Goal: Task Accomplishment & Management: Use online tool/utility

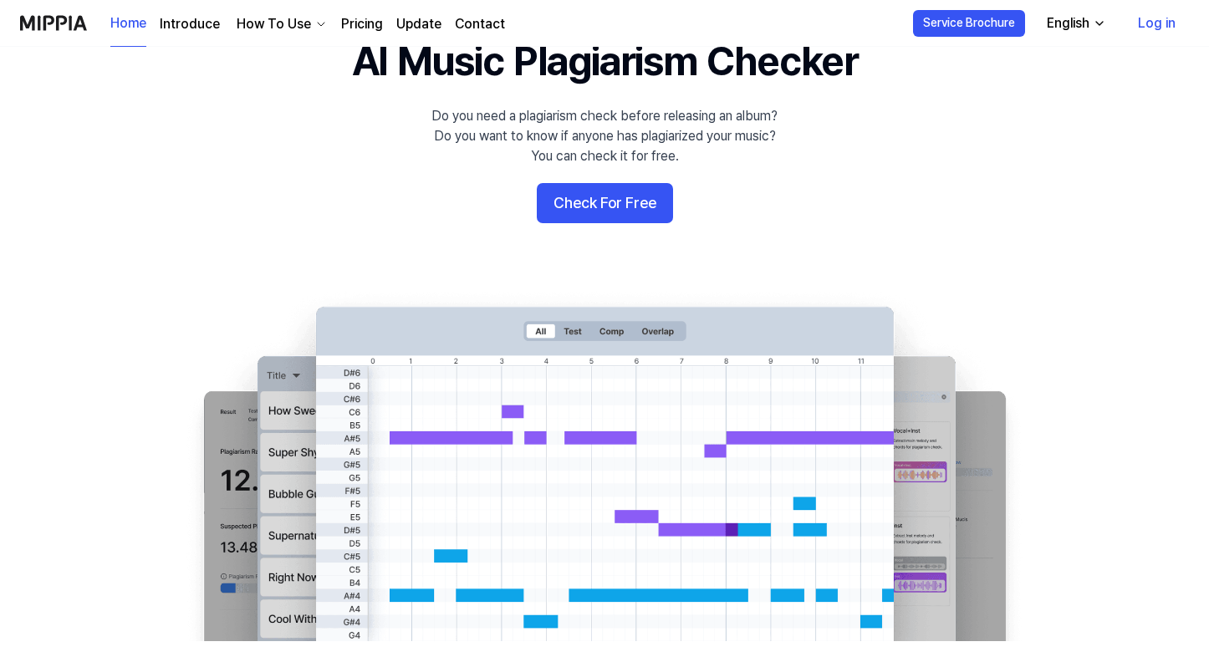
scroll to position [95, 0]
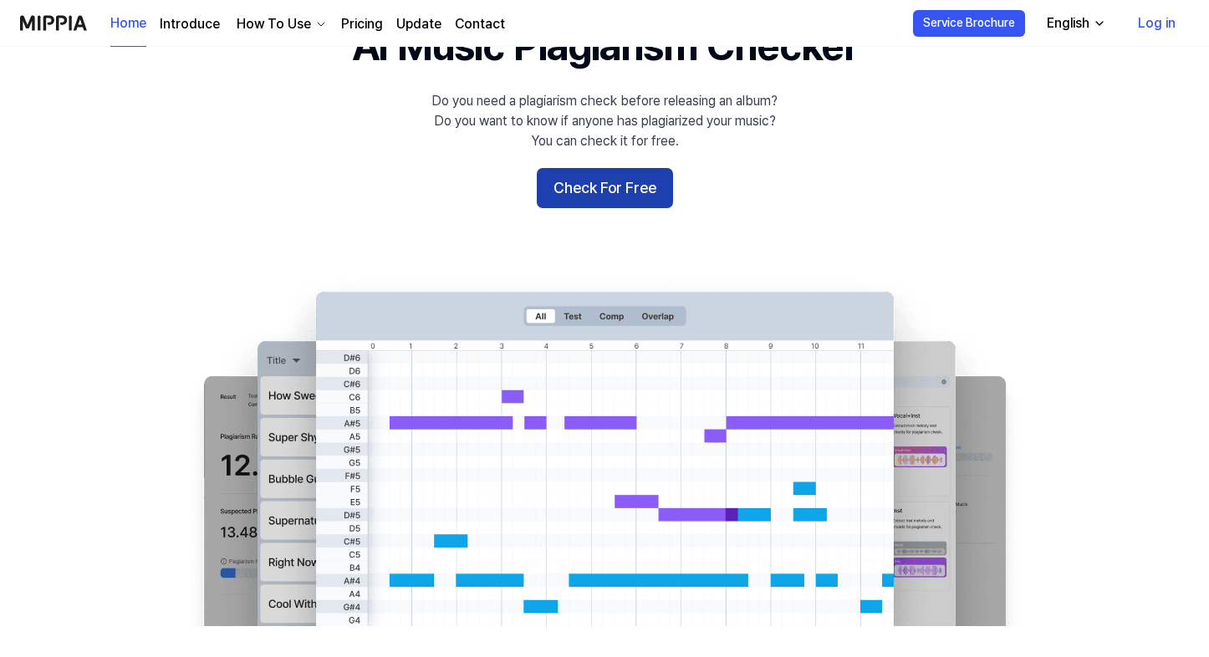
click at [602, 183] on button "Check For Free" at bounding box center [605, 188] width 136 height 40
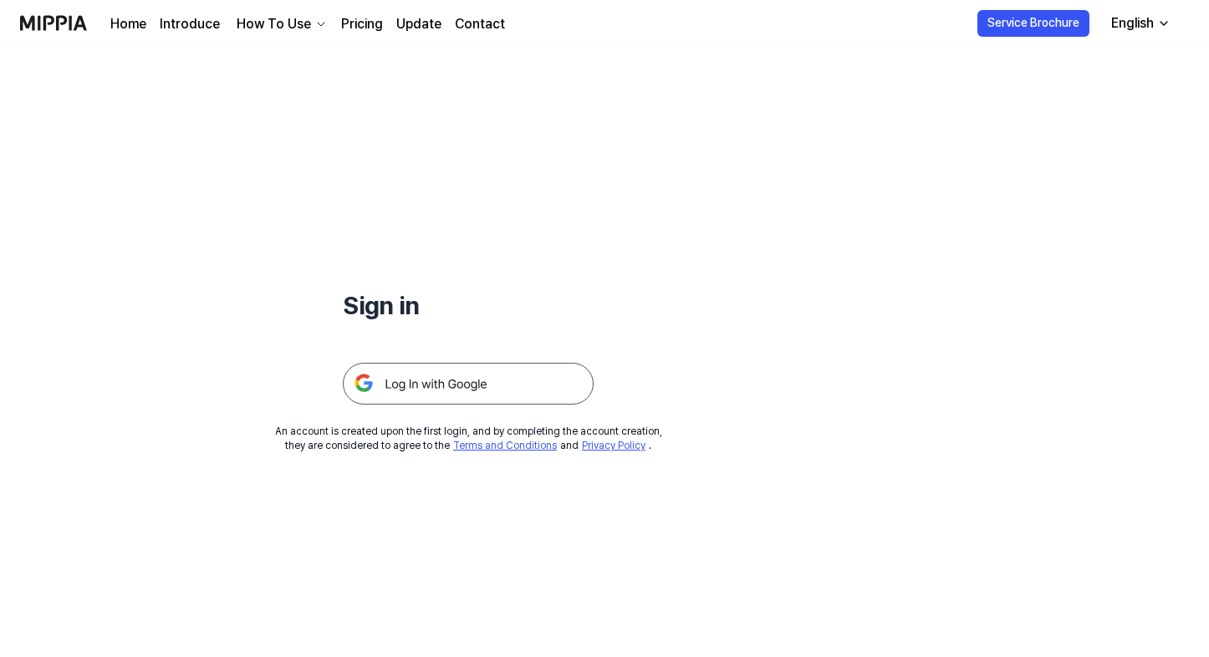
click at [284, 26] on div "How To Use" at bounding box center [273, 24] width 81 height 20
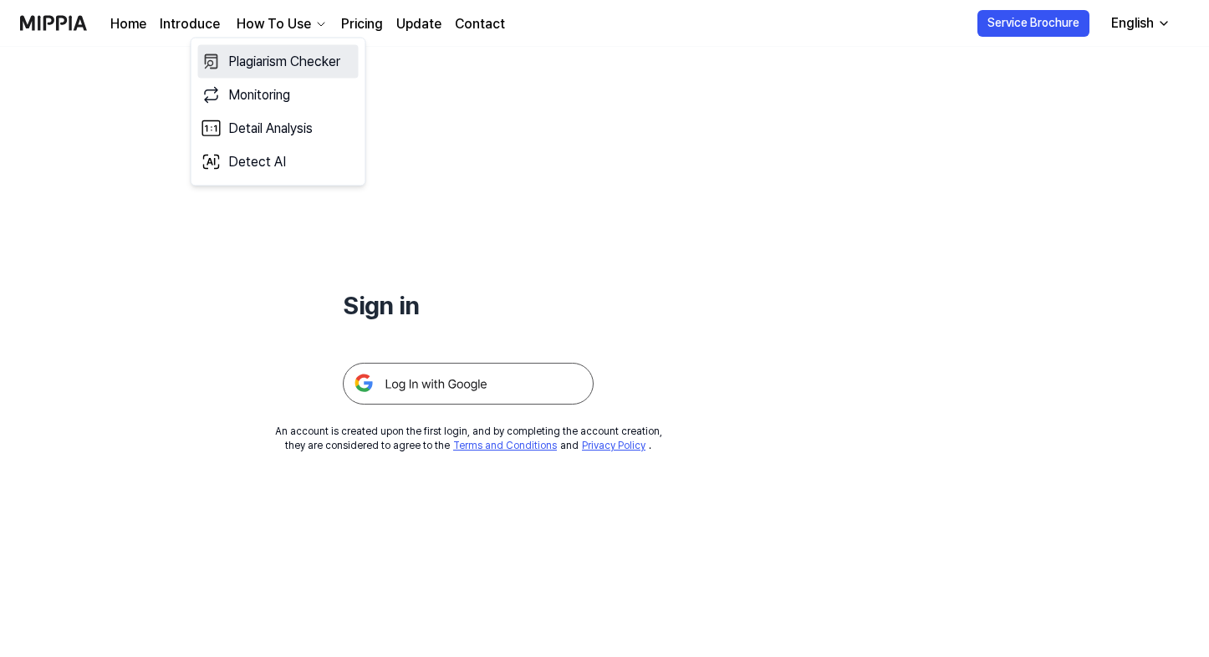
click at [272, 63] on link "Plagiarism Checker" at bounding box center [278, 61] width 161 height 33
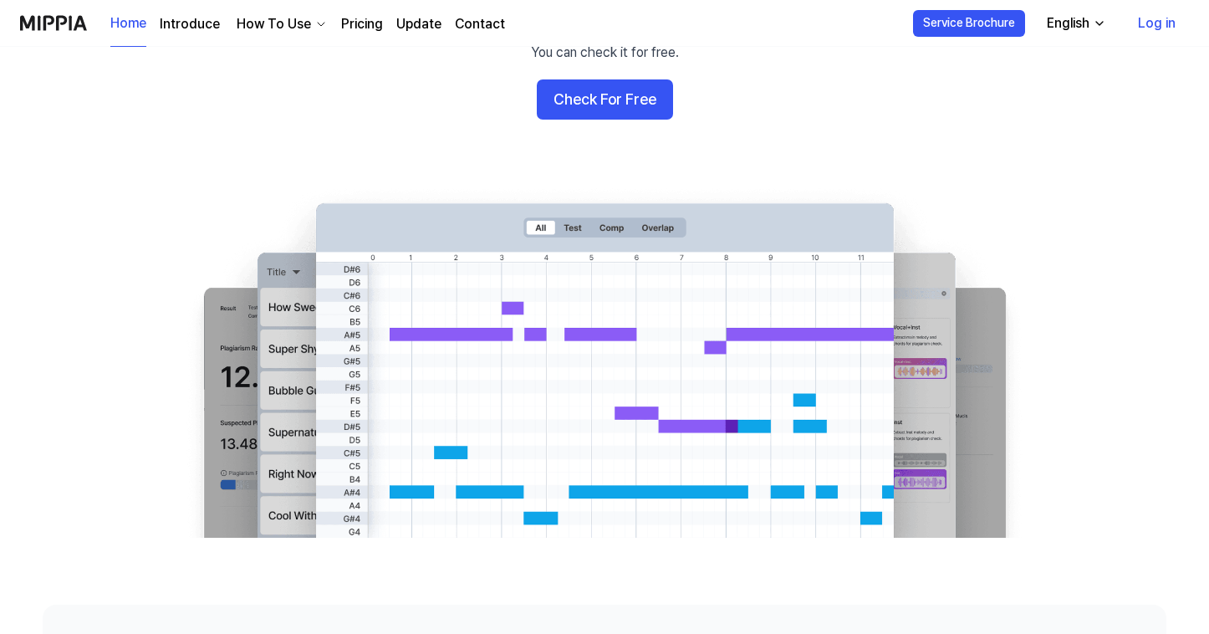
scroll to position [160, 0]
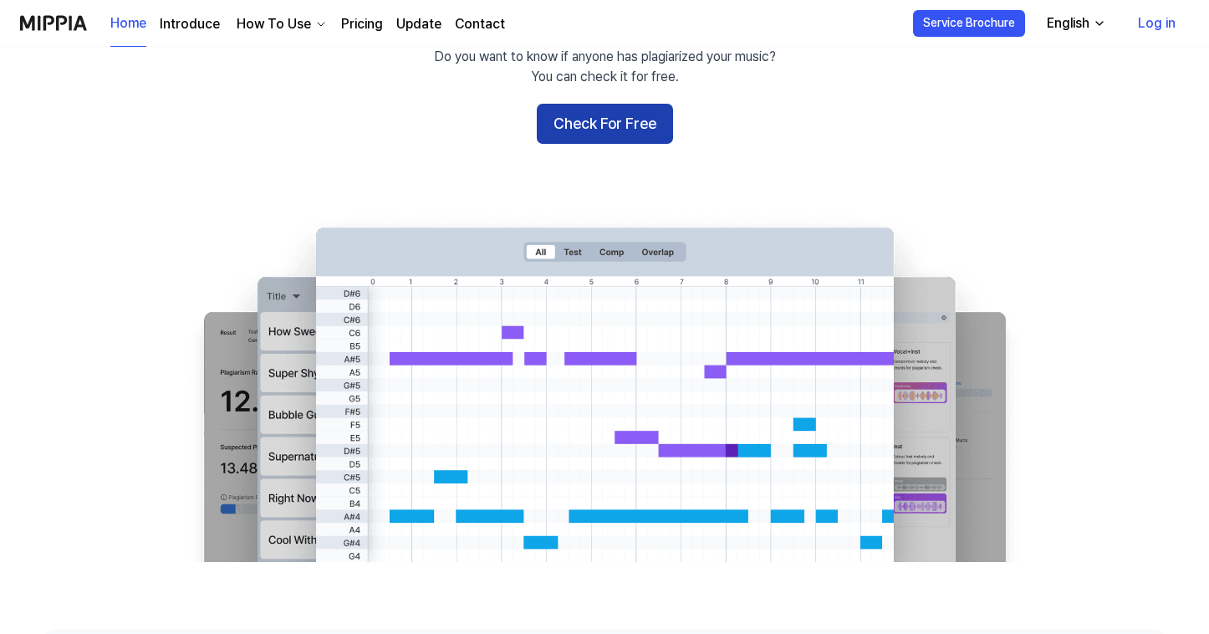
click at [623, 120] on button "Check For Free" at bounding box center [605, 124] width 136 height 40
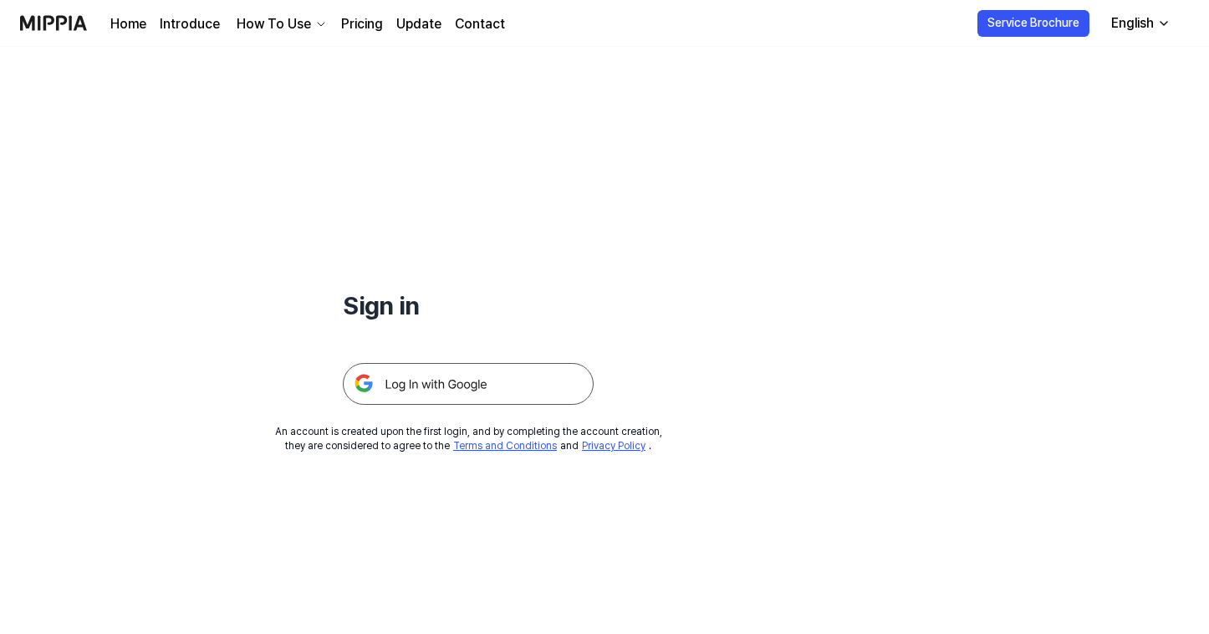
click at [411, 383] on img at bounding box center [468, 384] width 251 height 42
click at [121, 19] on link "Home" at bounding box center [128, 24] width 36 height 20
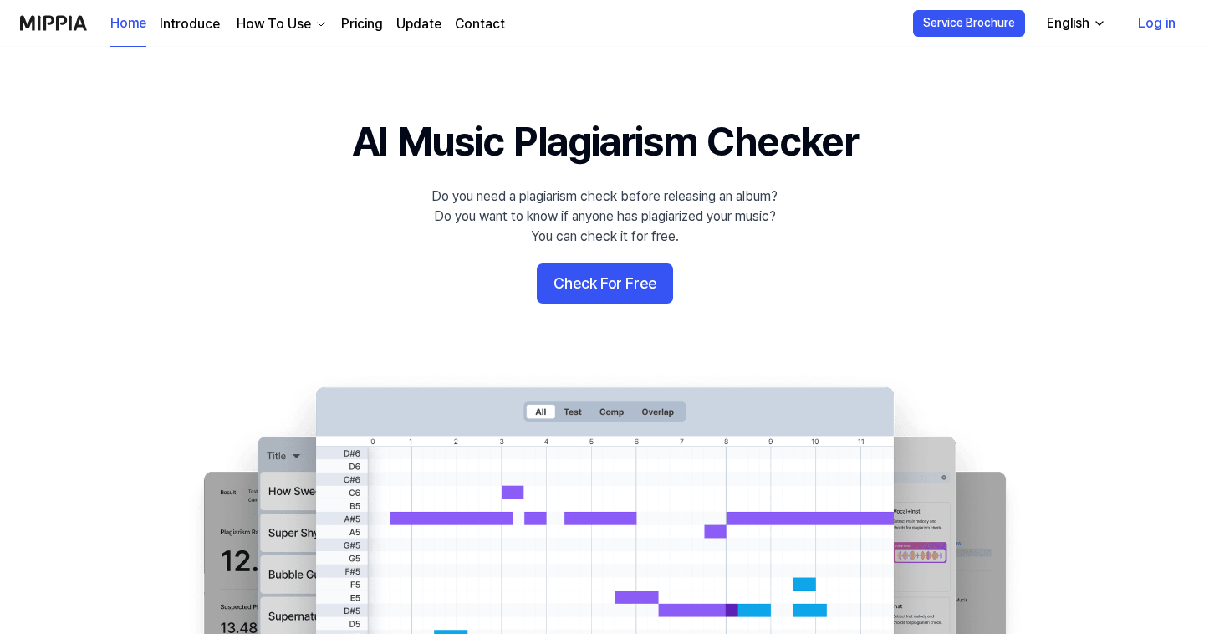
click at [1158, 18] on link "Log in" at bounding box center [1157, 23] width 64 height 47
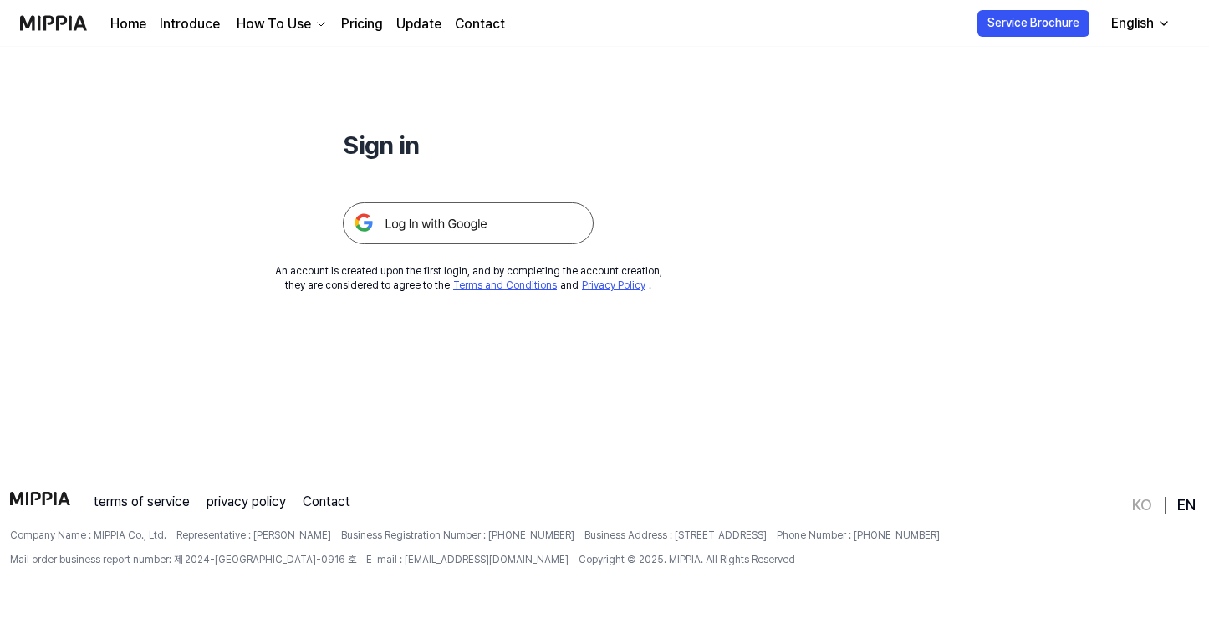
scroll to position [161, 0]
click at [396, 222] on img at bounding box center [468, 223] width 251 height 42
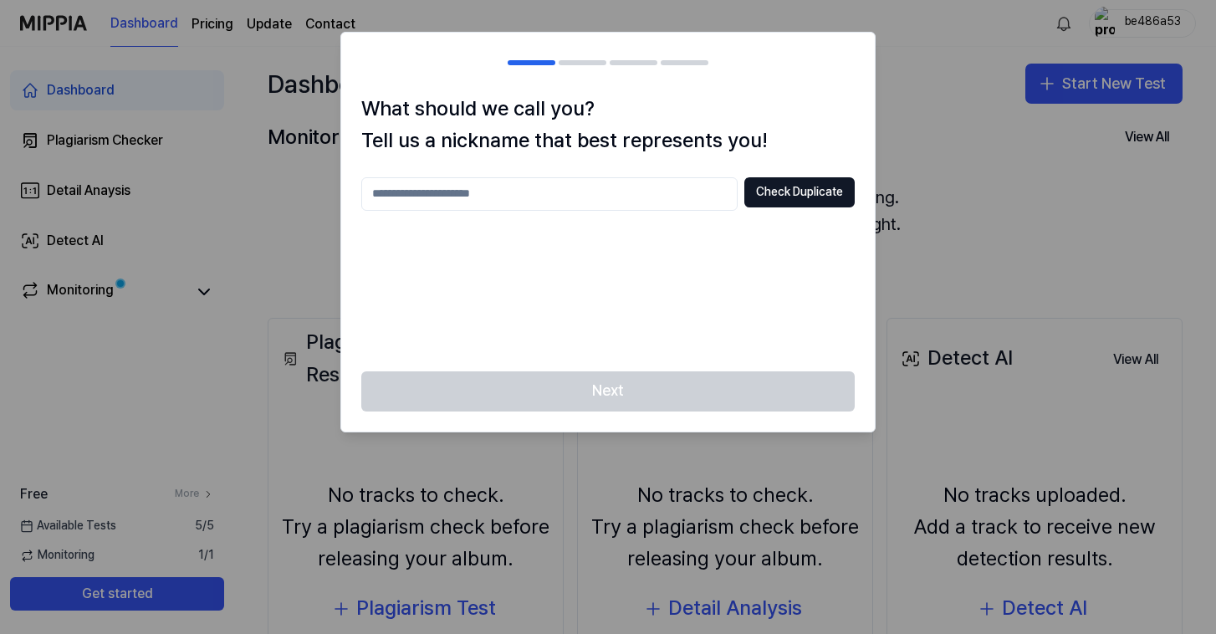
click at [570, 194] on input "text" at bounding box center [549, 193] width 376 height 33
click at [783, 192] on button "Check Duplicate" at bounding box center [799, 192] width 110 height 30
click at [534, 187] on input "****" at bounding box center [549, 193] width 376 height 33
type input "*********"
click at [753, 186] on button "Check Duplicate" at bounding box center [799, 192] width 110 height 30
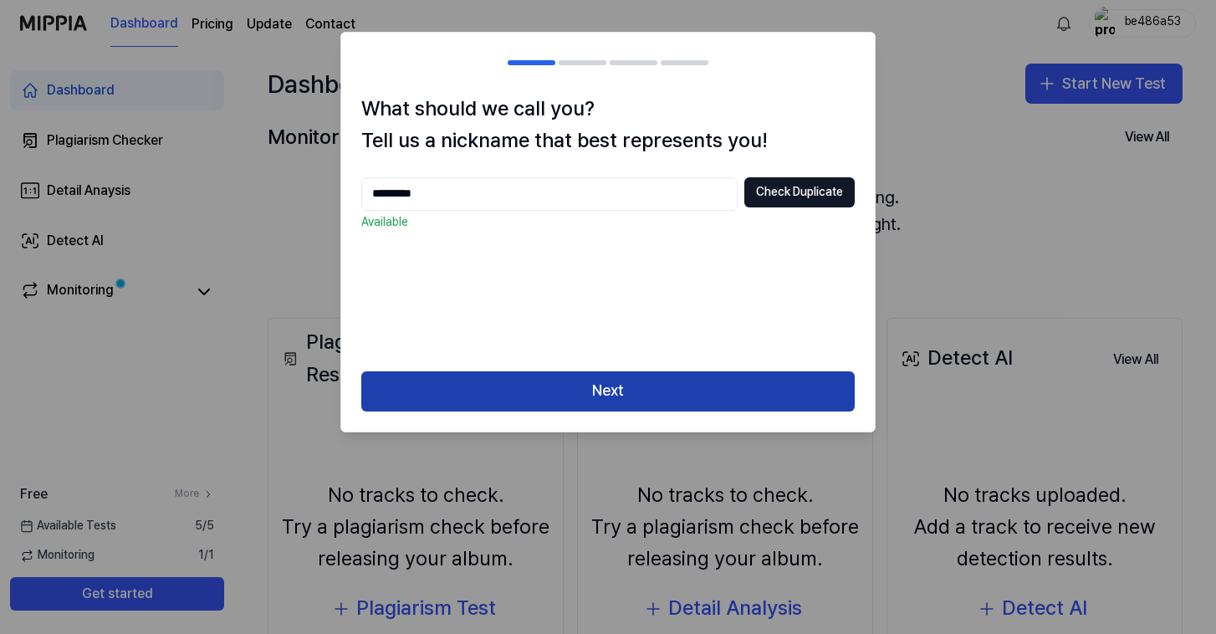
click at [544, 380] on button "Next" at bounding box center [607, 391] width 493 height 40
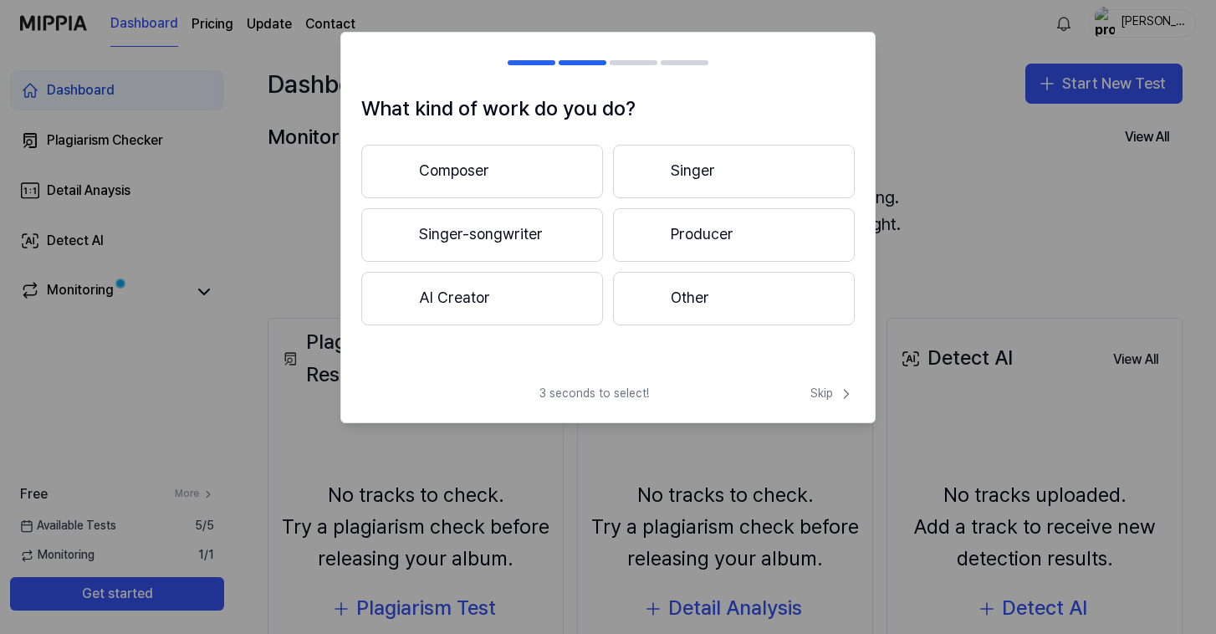
click at [488, 168] on button "Composer" at bounding box center [482, 172] width 242 height 54
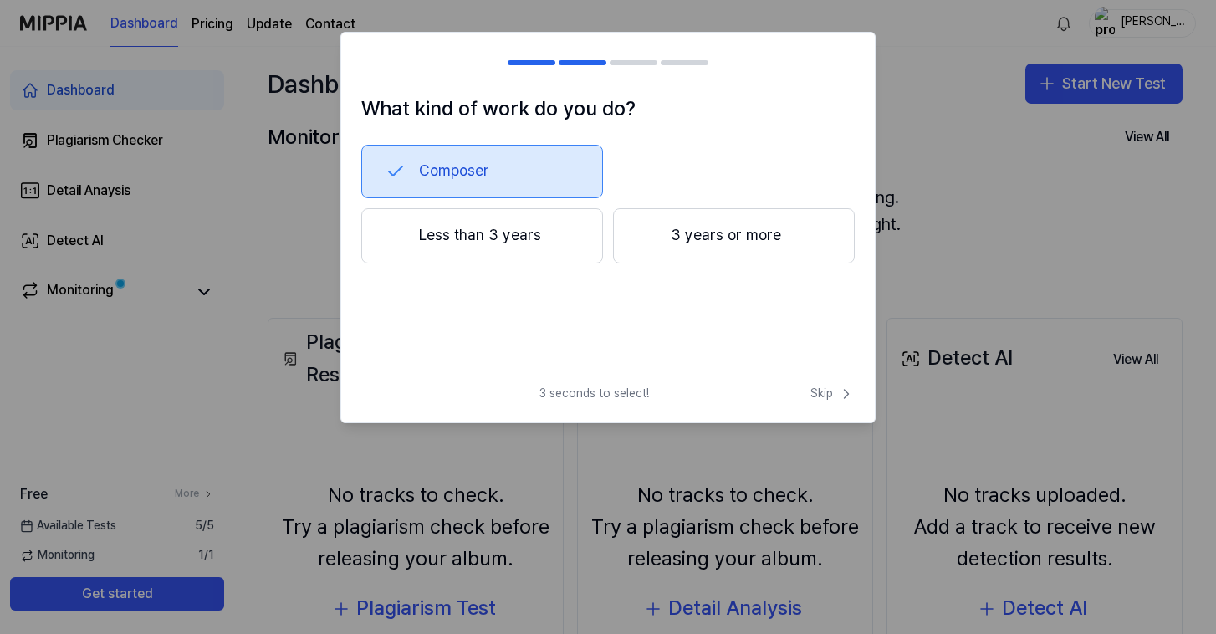
click at [508, 248] on button "Less than 3 years" at bounding box center [482, 235] width 242 height 55
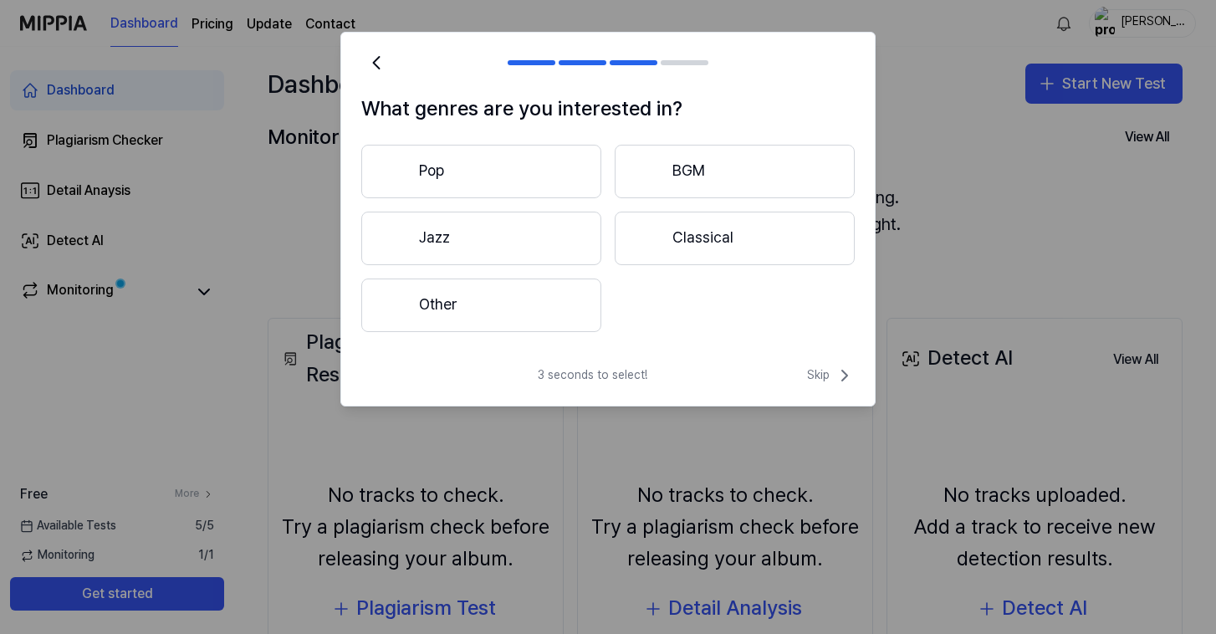
click at [523, 312] on button "Other" at bounding box center [481, 305] width 240 height 54
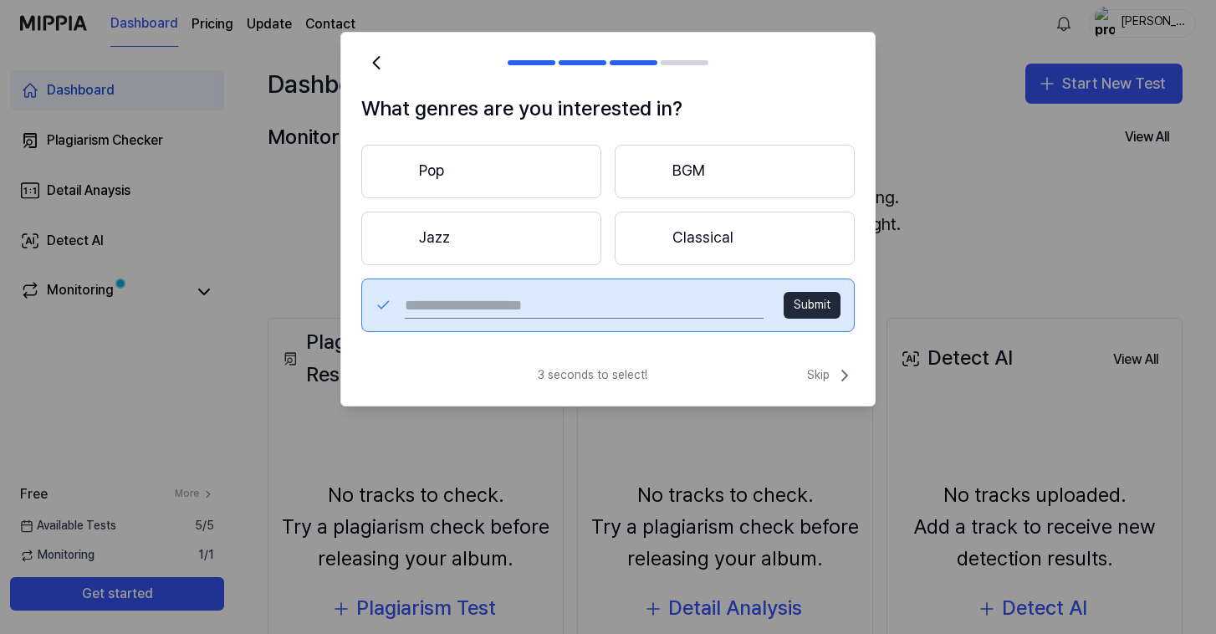
click at [657, 309] on input "text" at bounding box center [584, 305] width 359 height 27
type input "****"
click at [800, 296] on button "Submit" at bounding box center [812, 305] width 57 height 27
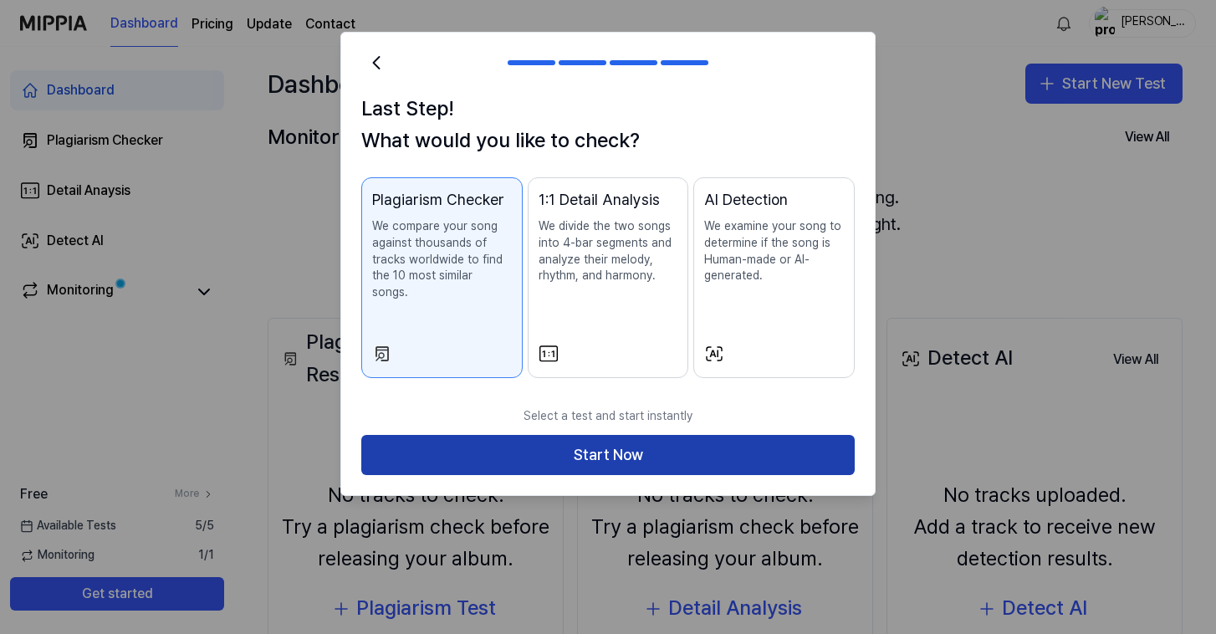
click at [597, 437] on button "Start Now" at bounding box center [607, 455] width 493 height 40
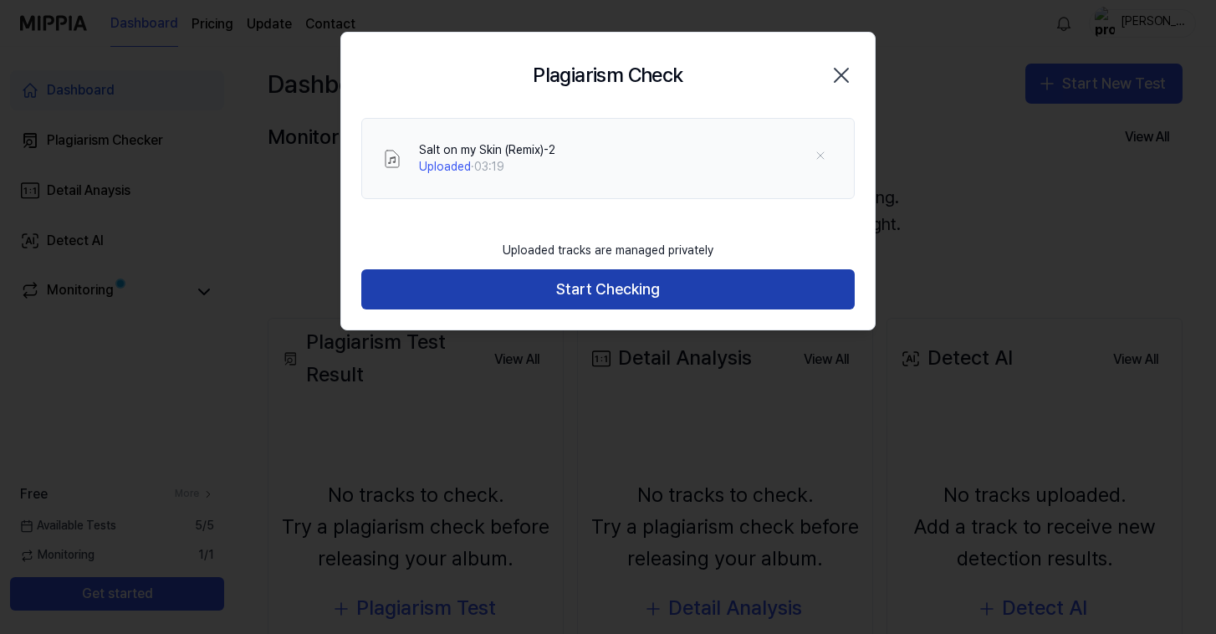
click at [537, 287] on button "Start Checking" at bounding box center [607, 289] width 493 height 40
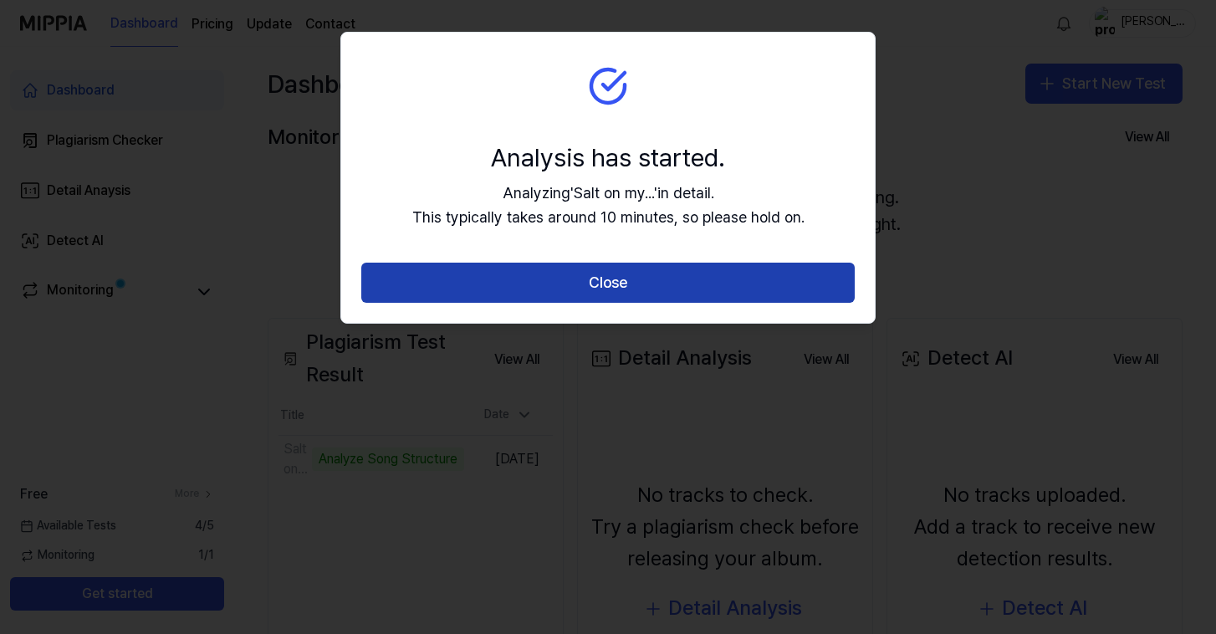
click at [569, 289] on button "Close" at bounding box center [607, 283] width 493 height 40
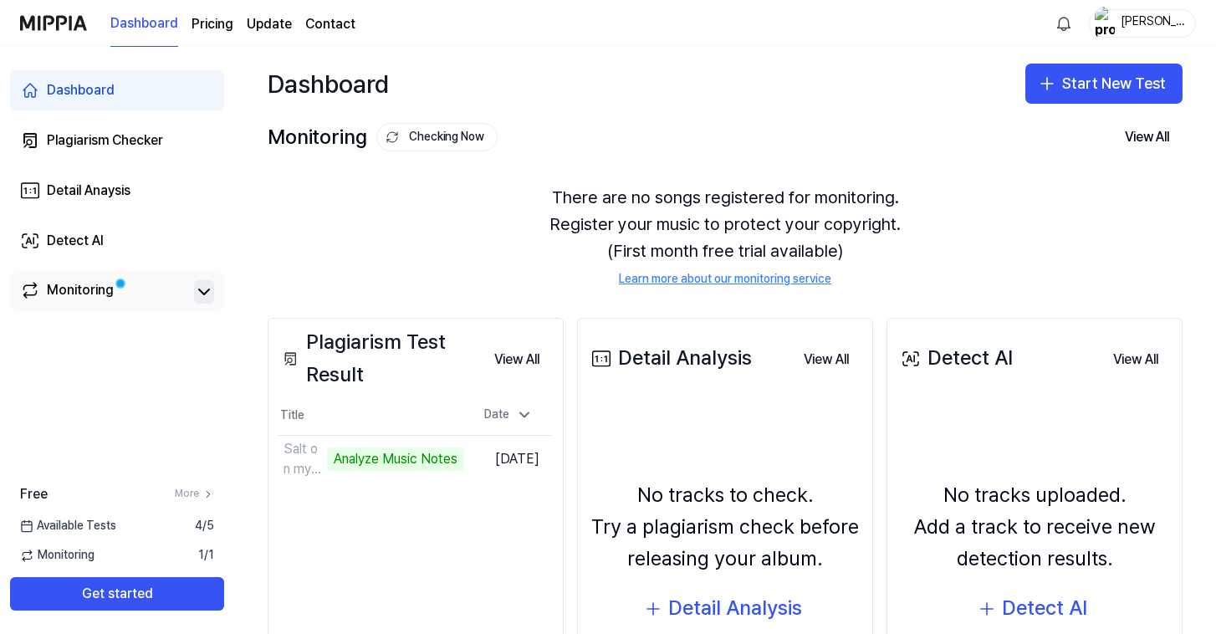
click at [201, 289] on icon at bounding box center [204, 292] width 20 height 20
click at [203, 289] on icon at bounding box center [204, 291] width 10 height 5
click at [79, 284] on div "Monitoring" at bounding box center [80, 291] width 67 height 23
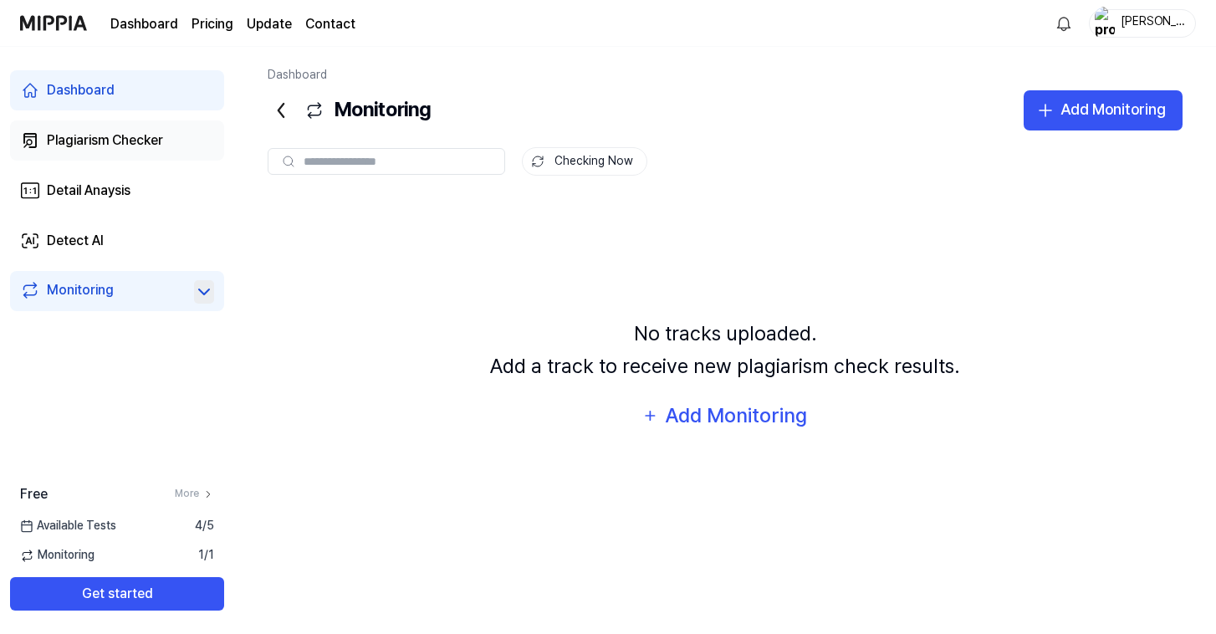
click at [99, 149] on div "Plagiarism Checker" at bounding box center [105, 140] width 116 height 20
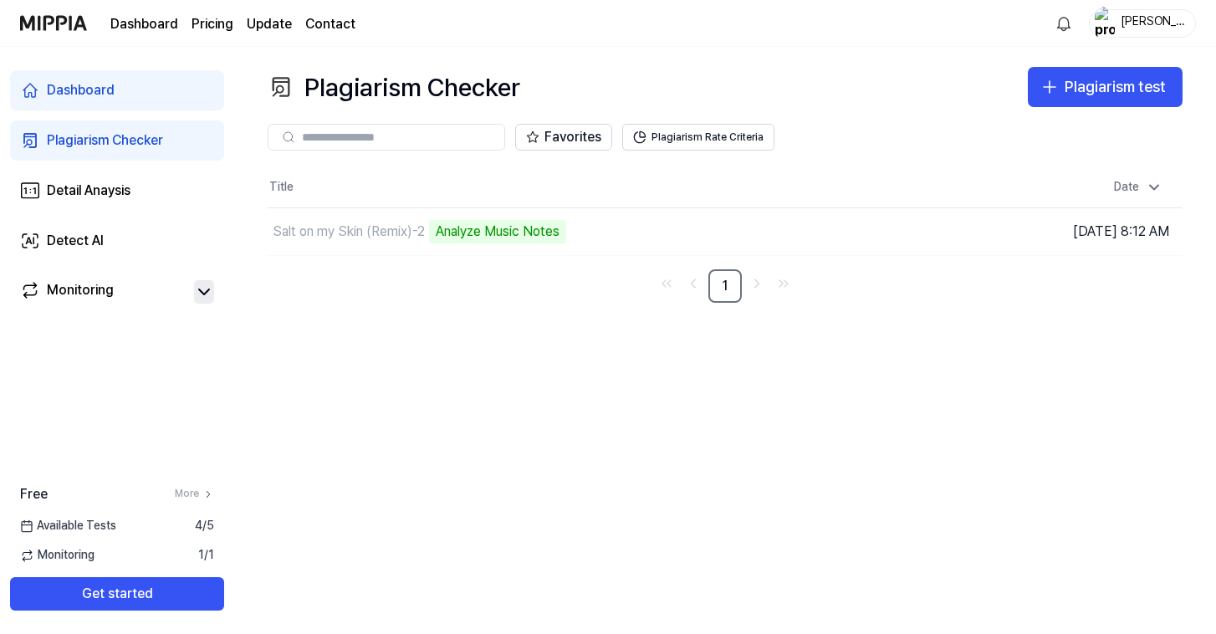
click at [150, 91] on link "Dashboard" at bounding box center [117, 90] width 214 height 40
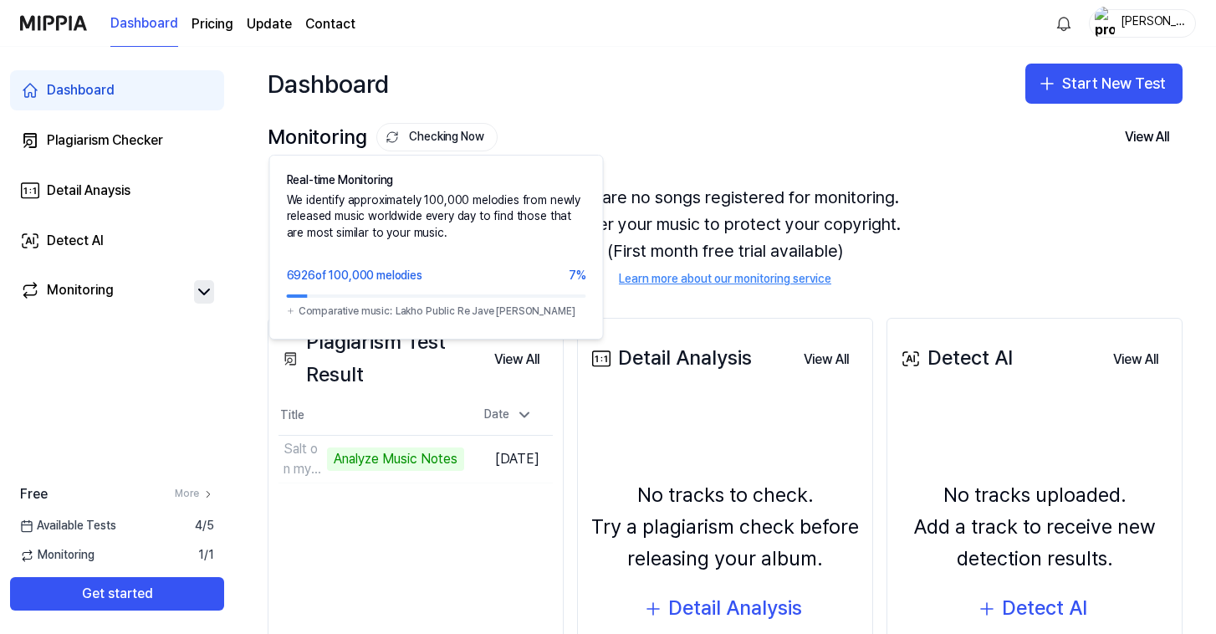
click at [460, 131] on button "Checking Now" at bounding box center [436, 137] width 121 height 28
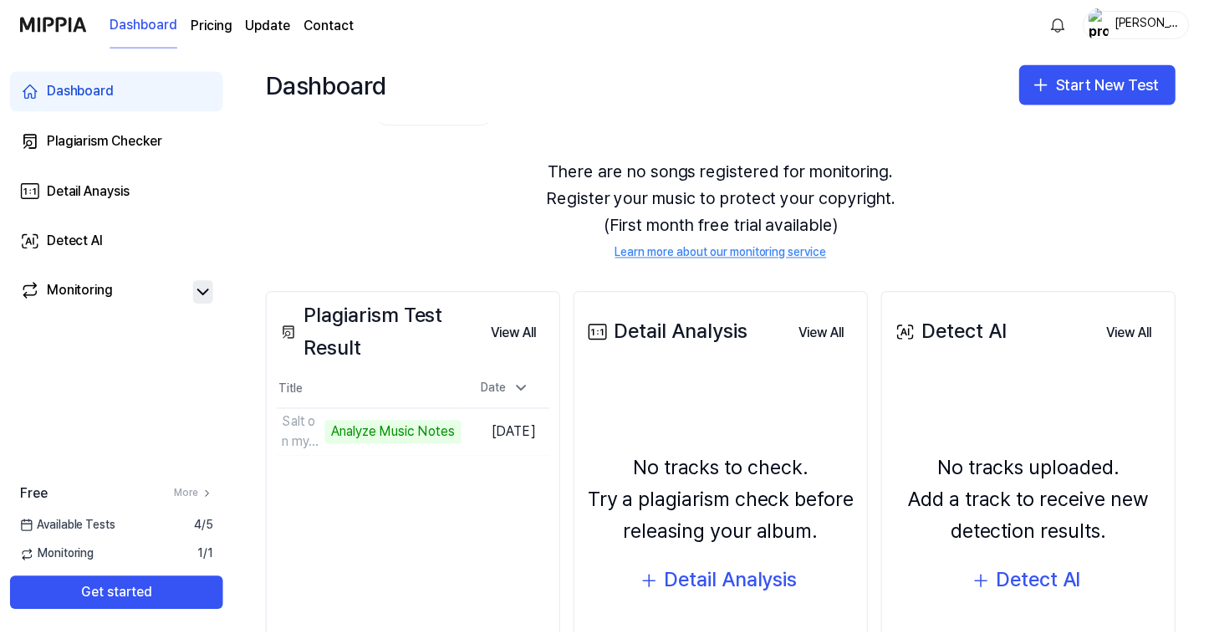
scroll to position [76, 0]
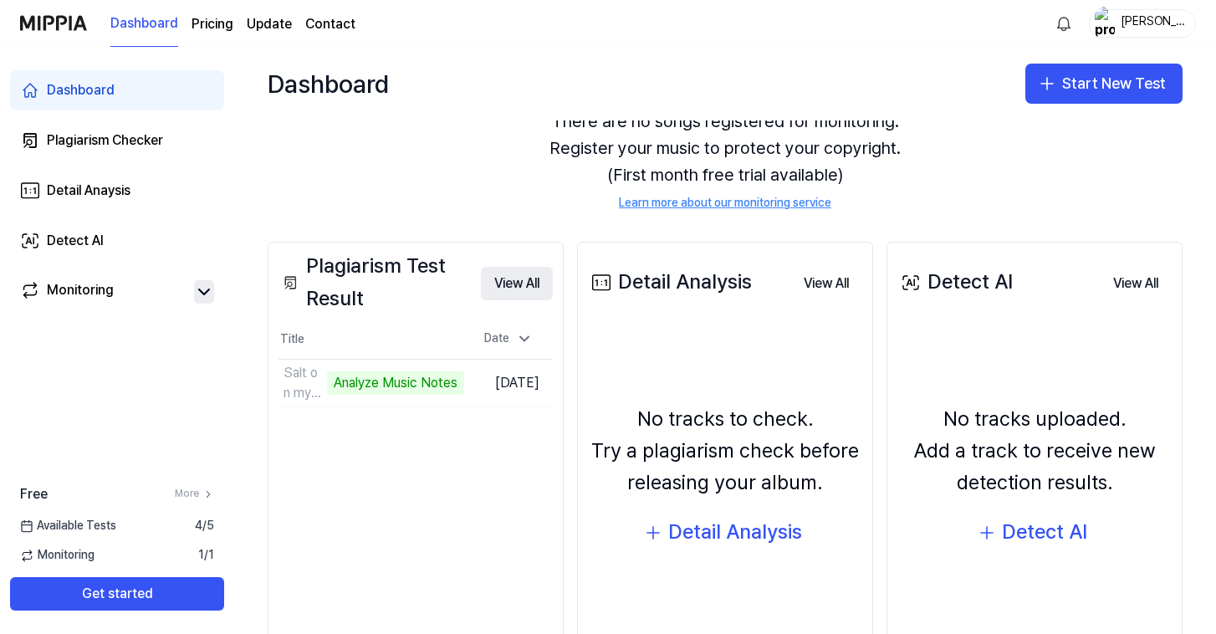
click at [527, 284] on button "View All" at bounding box center [517, 283] width 72 height 33
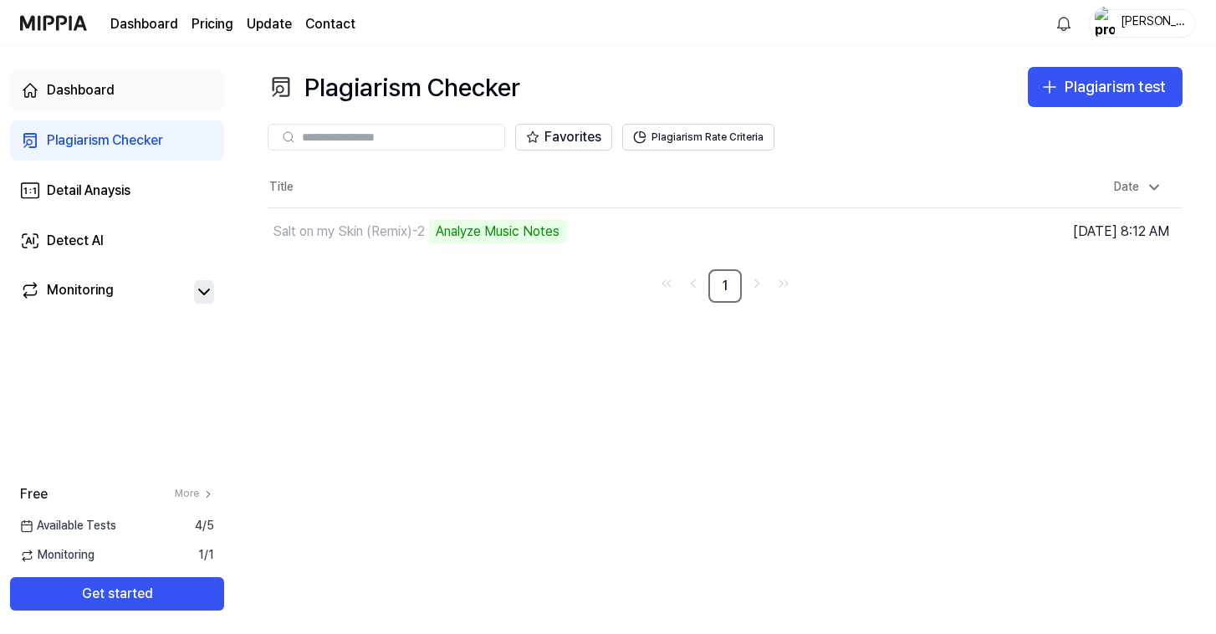
click at [99, 84] on div "Dashboard" at bounding box center [81, 90] width 68 height 20
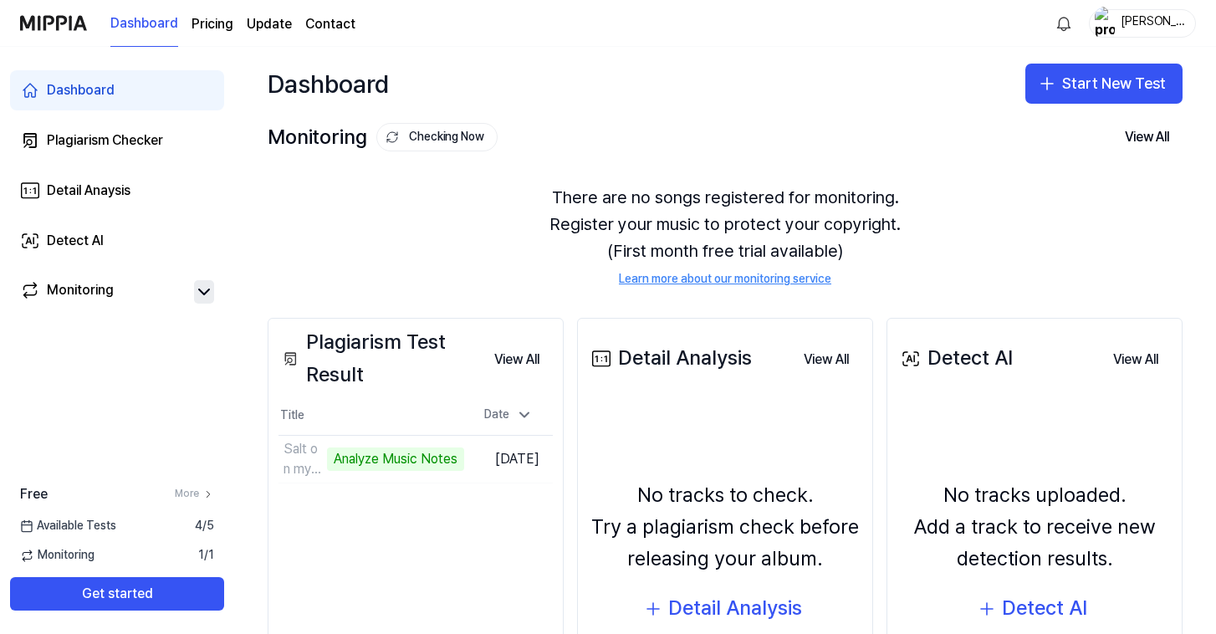
click at [532, 57] on div "Dashboard Start New Test" at bounding box center [725, 84] width 982 height 74
click at [478, 43] on div "Dashboard Pricing Update Contact [PERSON_NAME]" at bounding box center [608, 23] width 1176 height 46
click at [588, 89] on div "Dashboard Start New Test" at bounding box center [725, 84] width 982 height 74
click at [58, 241] on div "Detect AI" at bounding box center [75, 241] width 57 height 20
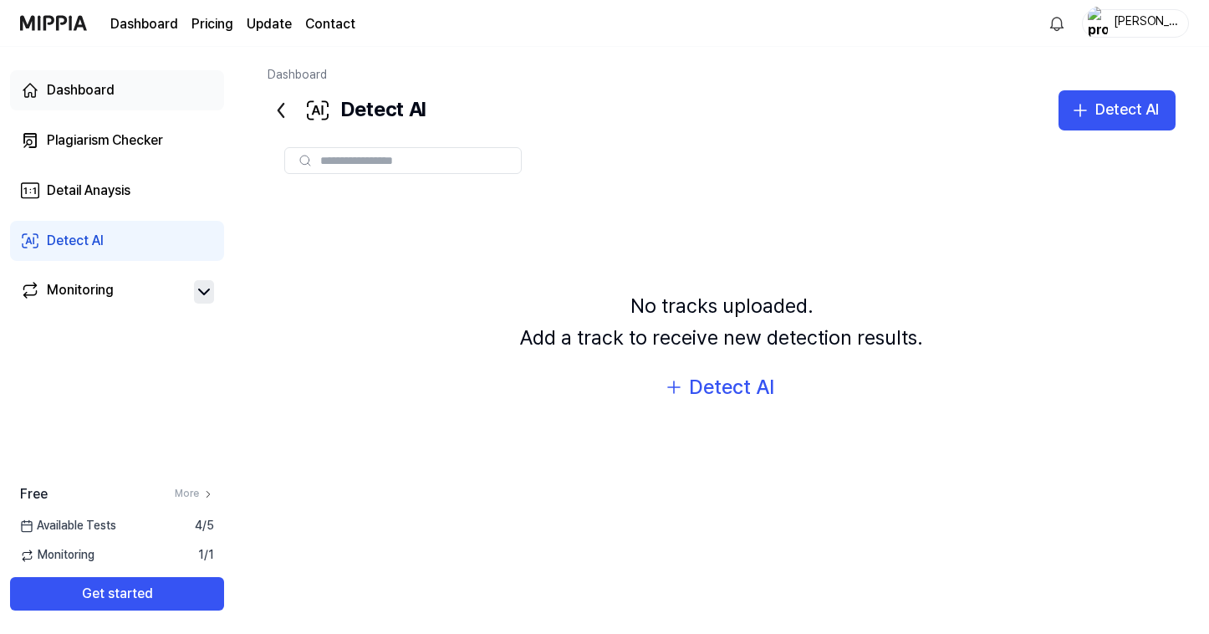
click at [62, 87] on div "Dashboard" at bounding box center [81, 90] width 68 height 20
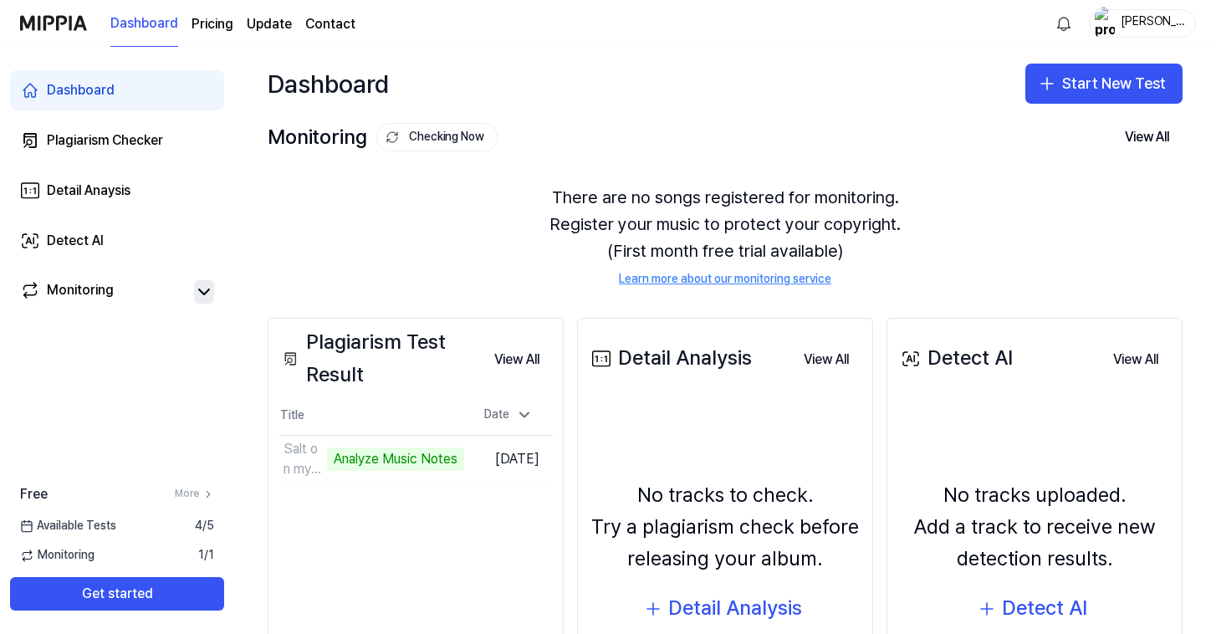
click at [202, 16] on page\) "Pricing" at bounding box center [213, 24] width 42 height 20
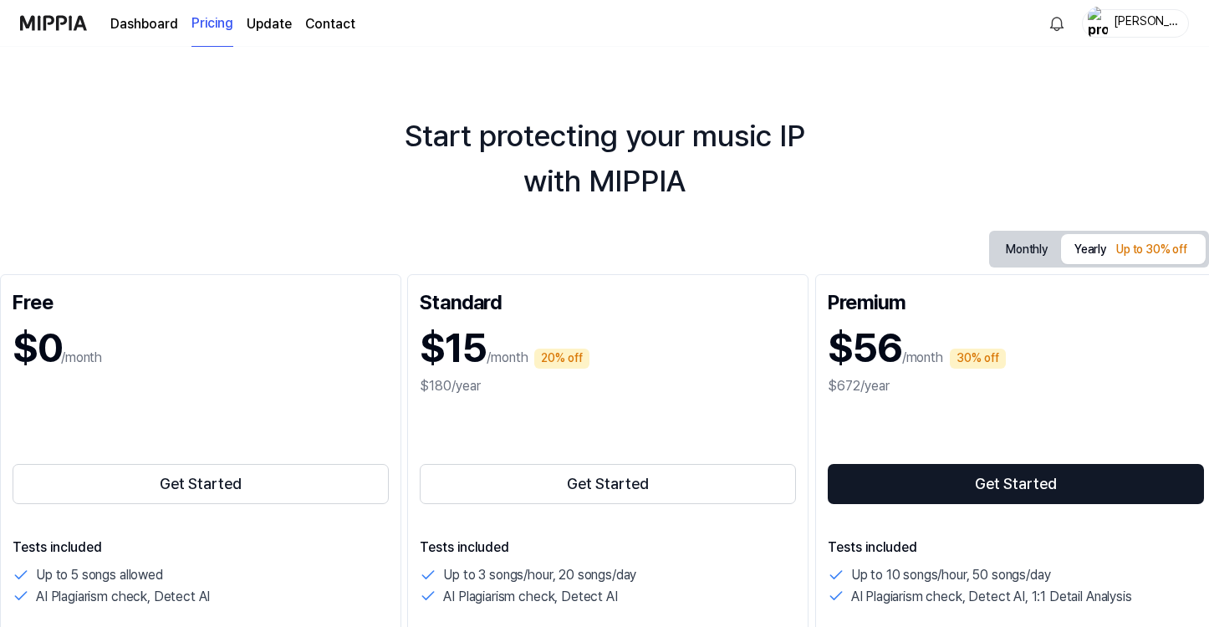
click at [144, 20] on link "Dashboard" at bounding box center [144, 24] width 68 height 20
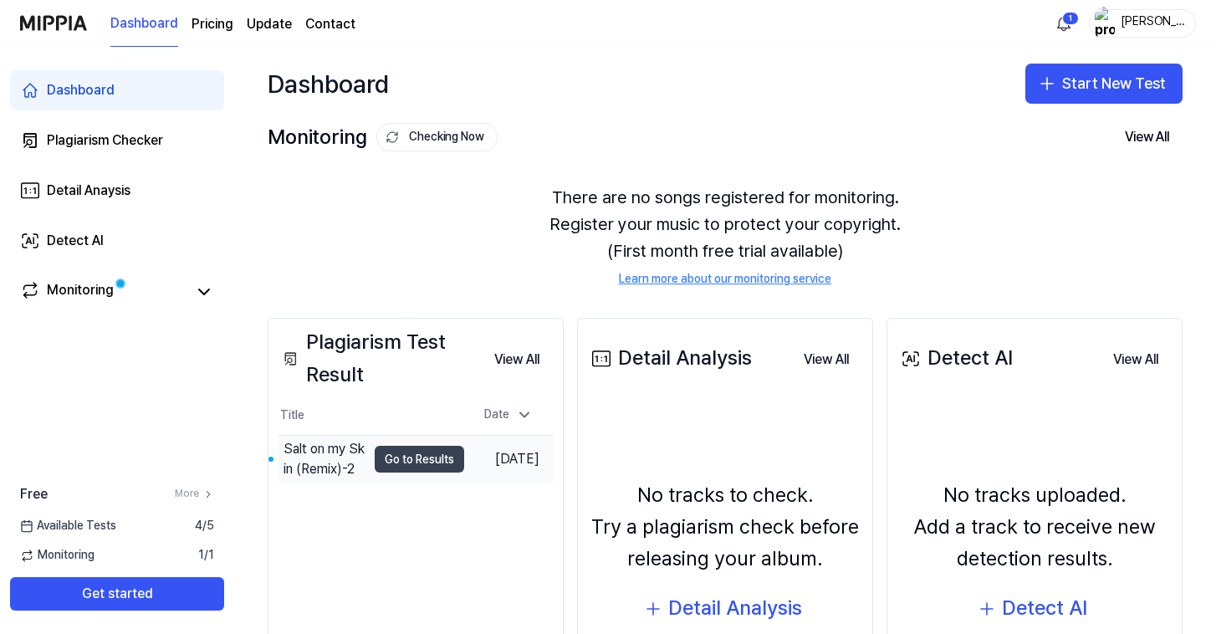
click at [399, 462] on button "Go to Results" at bounding box center [419, 459] width 89 height 27
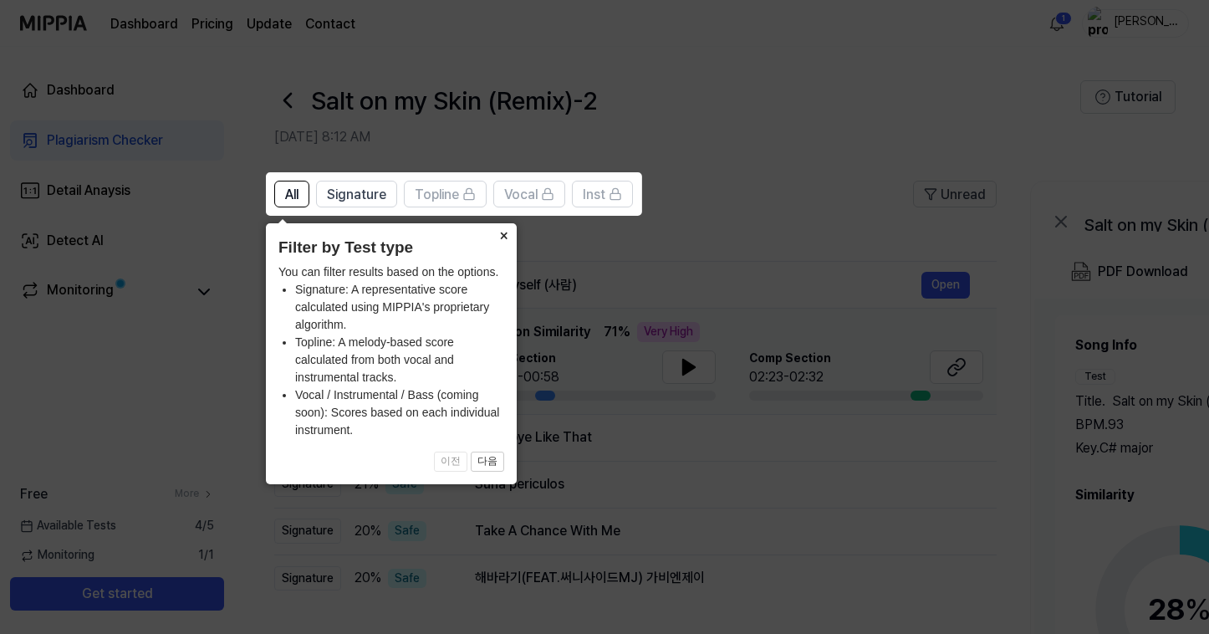
click at [500, 234] on button "×" at bounding box center [503, 234] width 27 height 23
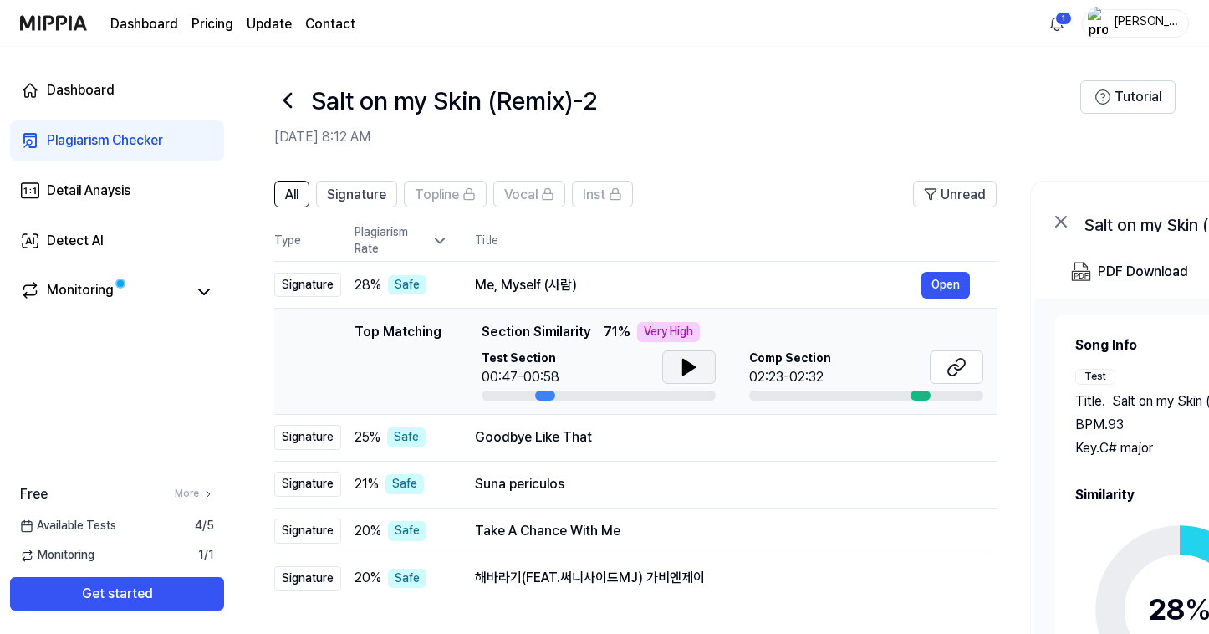
click at [682, 357] on icon at bounding box center [689, 367] width 20 height 20
click at [684, 360] on icon at bounding box center [685, 366] width 3 height 13
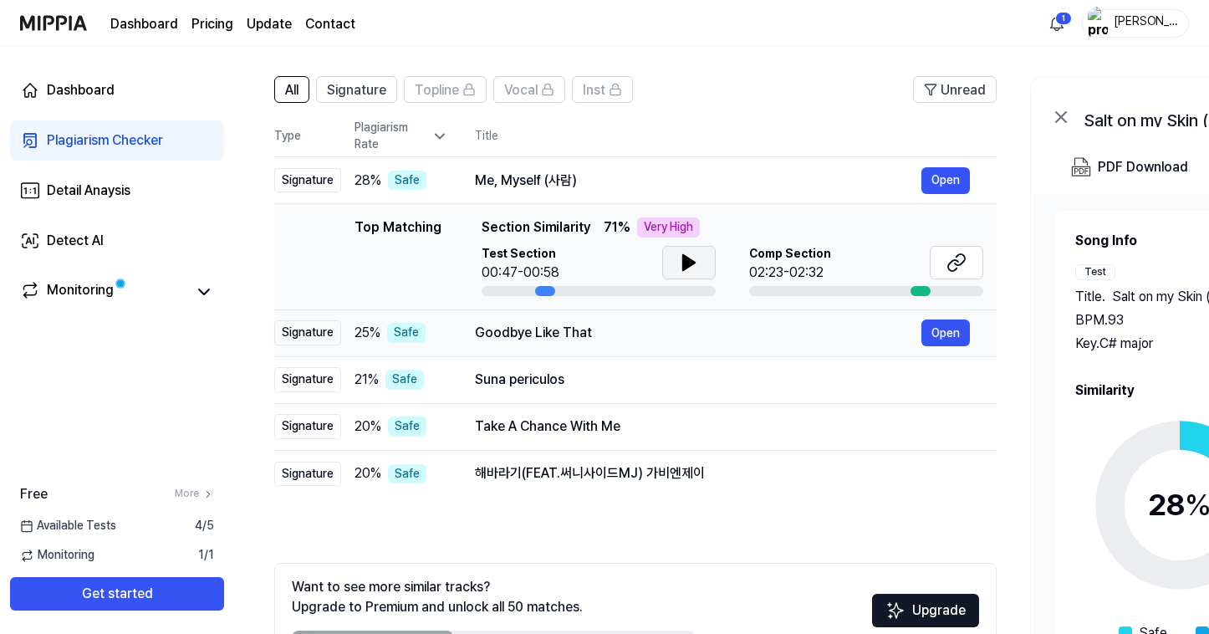
scroll to position [140, 0]
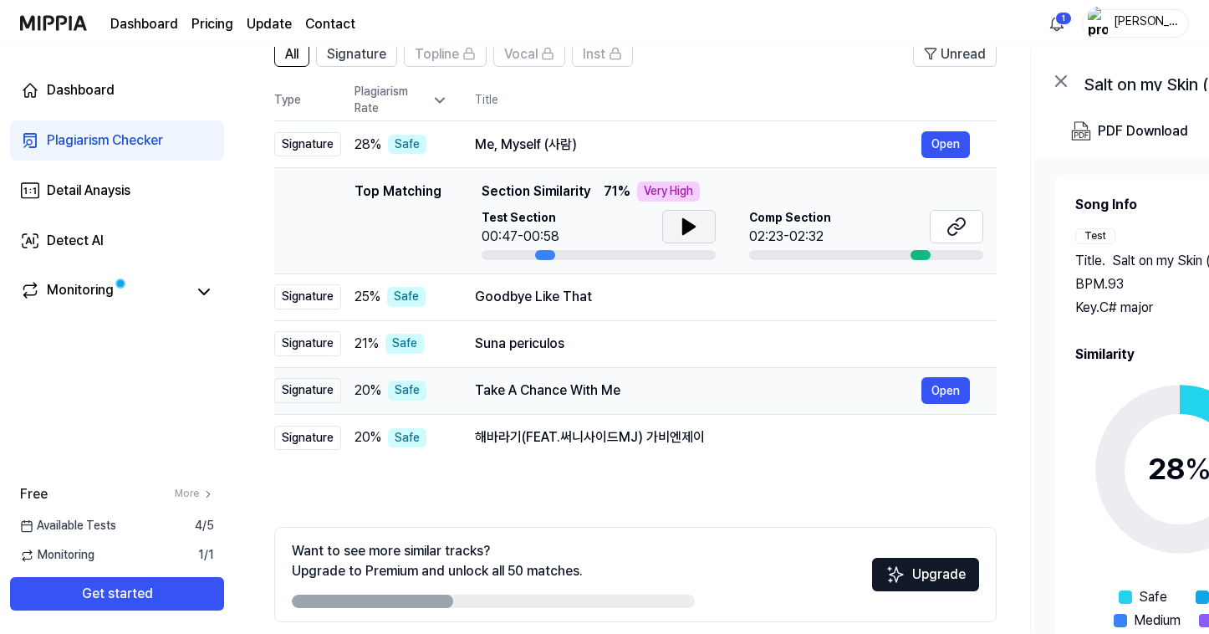
click at [457, 389] on td "Take A Chance With Me Open" at bounding box center [722, 390] width 549 height 47
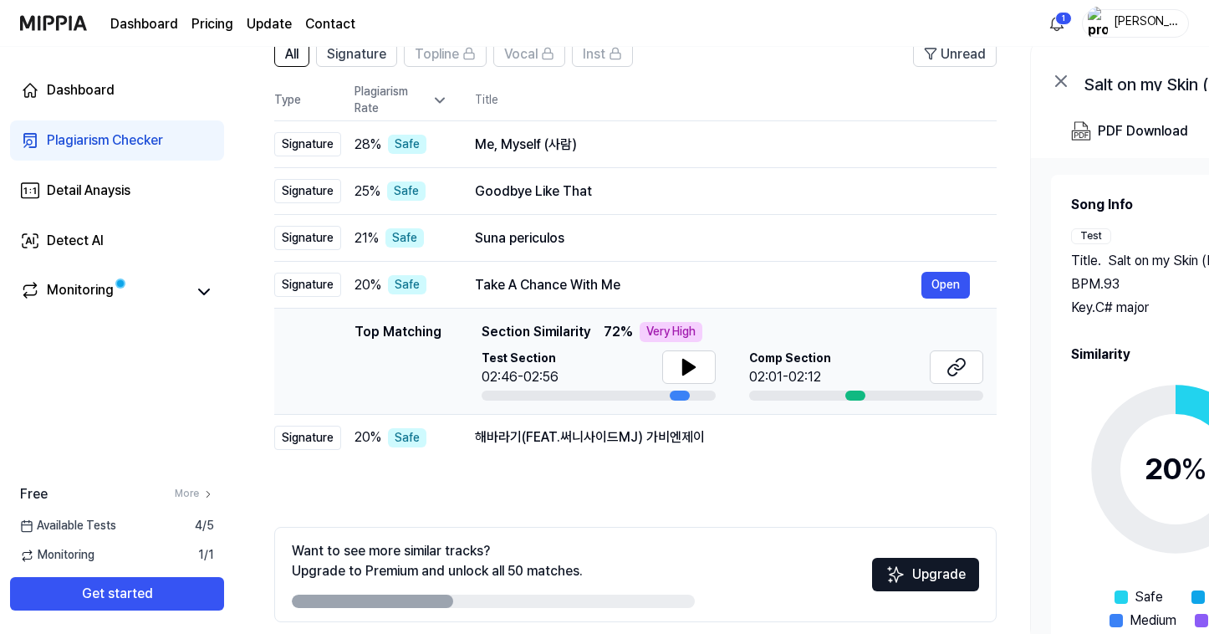
click at [855, 396] on div at bounding box center [855, 396] width 20 height 10
click at [696, 363] on icon at bounding box center [689, 367] width 20 height 20
click at [958, 363] on icon at bounding box center [957, 367] width 20 height 20
click at [606, 436] on div "해바라기(FEAT.써니사이드MJ) 가비엔제이" at bounding box center [698, 437] width 447 height 20
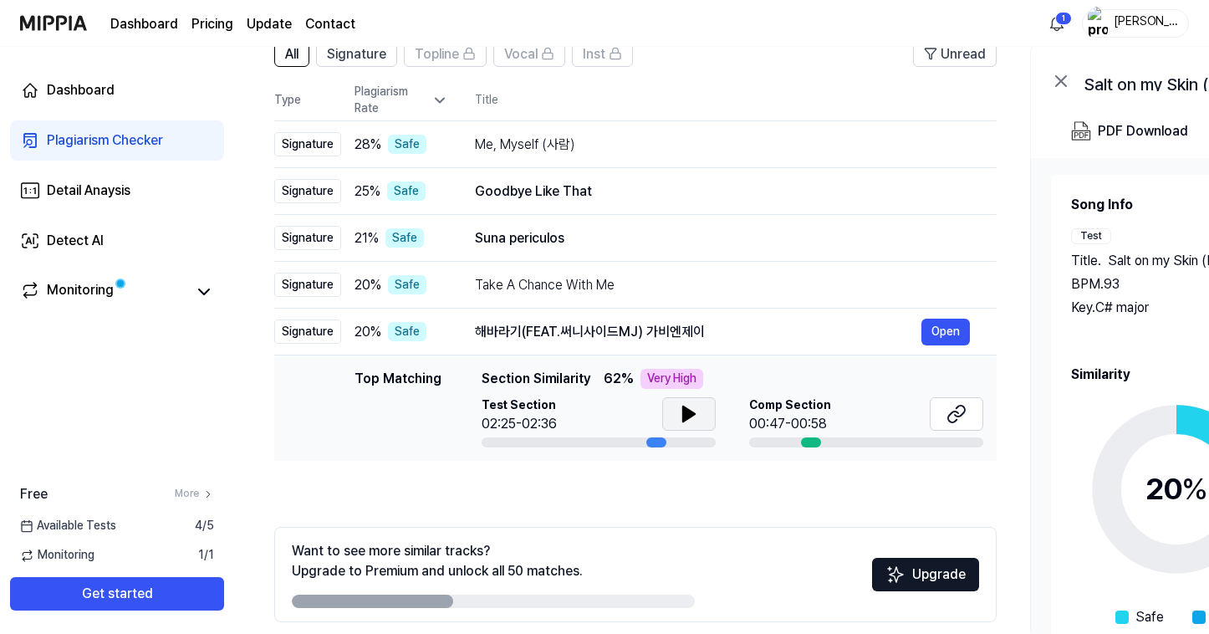
click at [689, 401] on button at bounding box center [689, 413] width 54 height 33
click at [826, 415] on div "Comp Section 00:47-00:58" at bounding box center [866, 415] width 234 height 37
click at [950, 410] on icon at bounding box center [957, 414] width 20 height 20
click at [436, 232] on div "21 % Safe" at bounding box center [402, 238] width 94 height 20
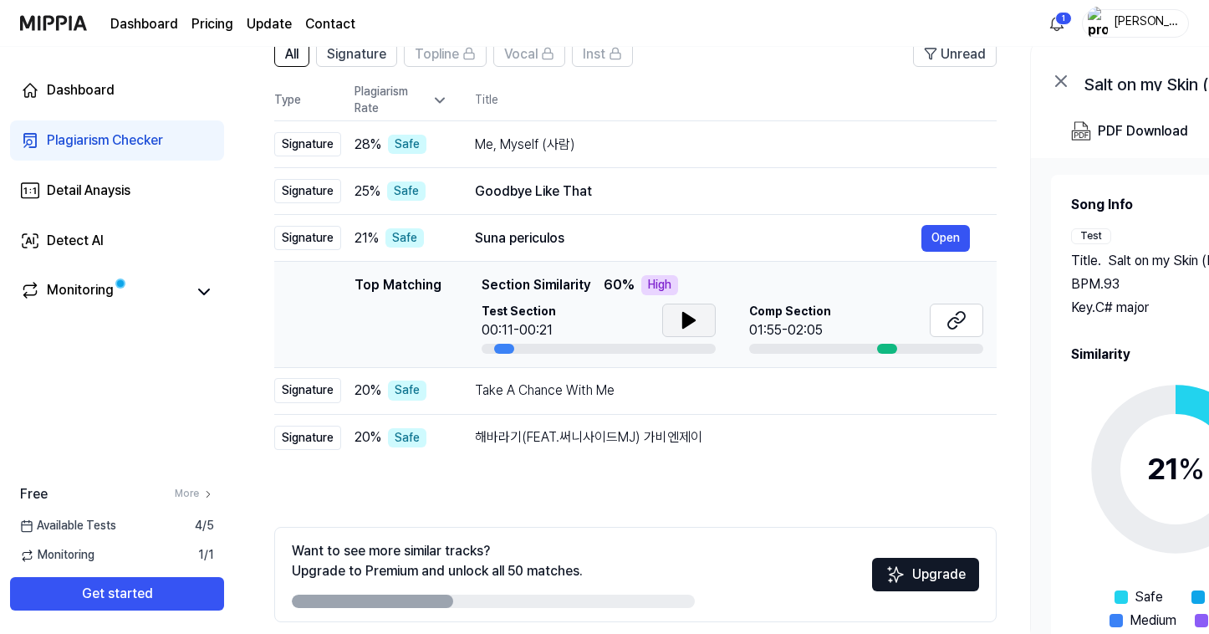
click at [698, 321] on button at bounding box center [689, 320] width 54 height 33
click at [962, 319] on icon at bounding box center [957, 320] width 20 height 20
click at [709, 317] on button at bounding box center [689, 320] width 54 height 33
click at [669, 180] on div "Goodbye Like That Open" at bounding box center [722, 191] width 495 height 27
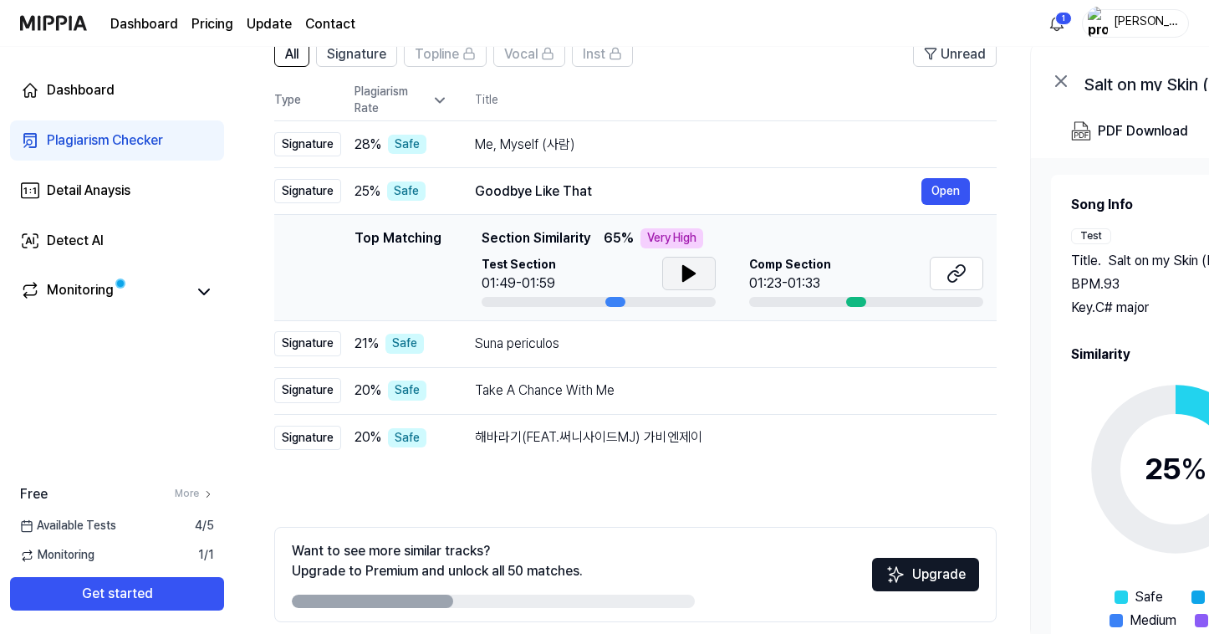
click at [679, 266] on icon at bounding box center [689, 273] width 20 height 20
click at [680, 267] on icon at bounding box center [689, 273] width 20 height 20
click at [942, 258] on button at bounding box center [957, 273] width 54 height 33
